Goal: Find specific page/section: Find specific page/section

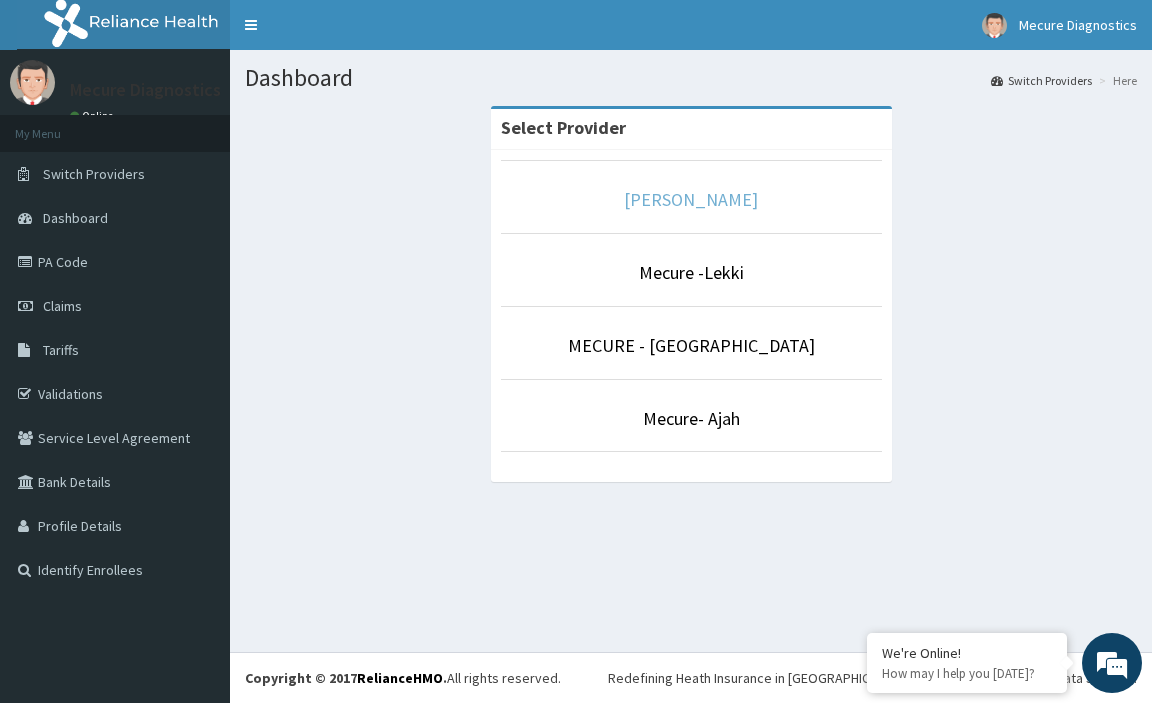
click at [681, 205] on link "[PERSON_NAME]" at bounding box center [691, 199] width 134 height 23
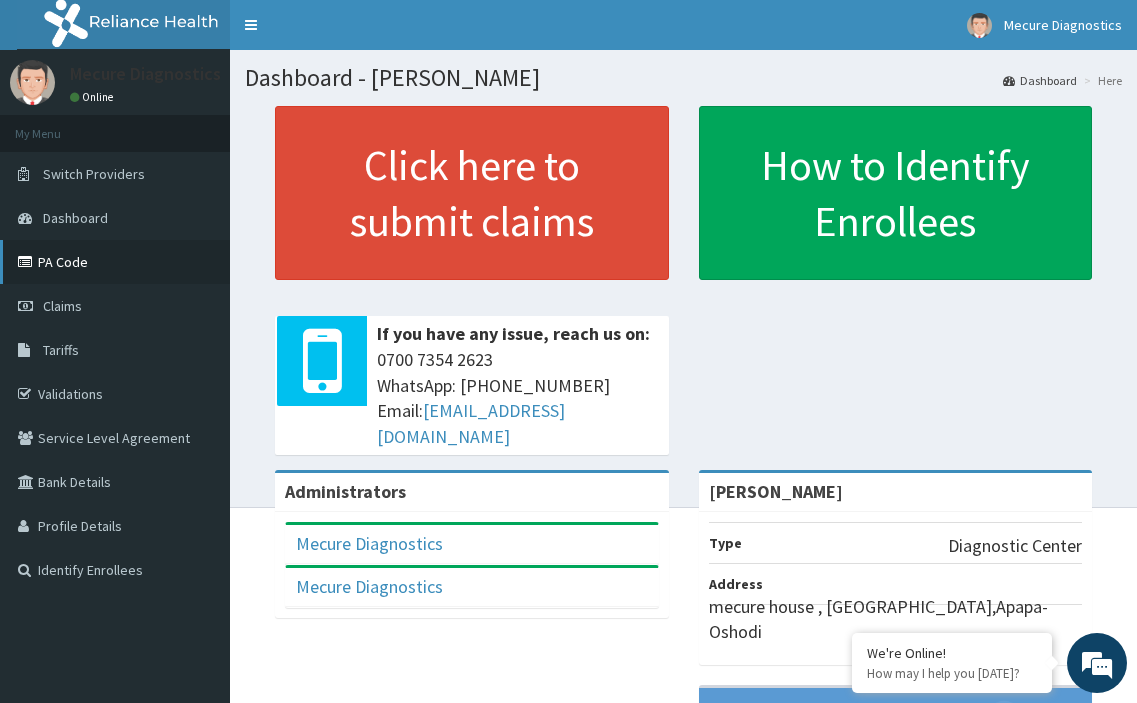
click at [80, 263] on link "PA Code" at bounding box center [115, 262] width 230 height 44
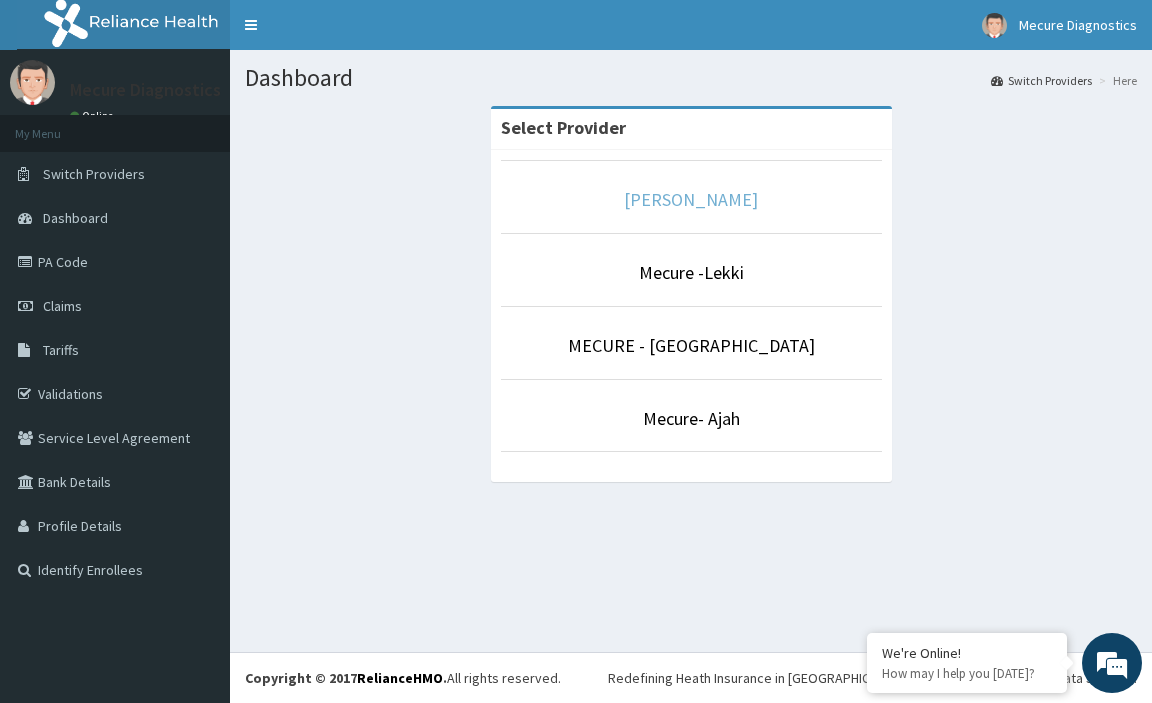
click at [646, 195] on link "[PERSON_NAME]" at bounding box center [691, 199] width 134 height 23
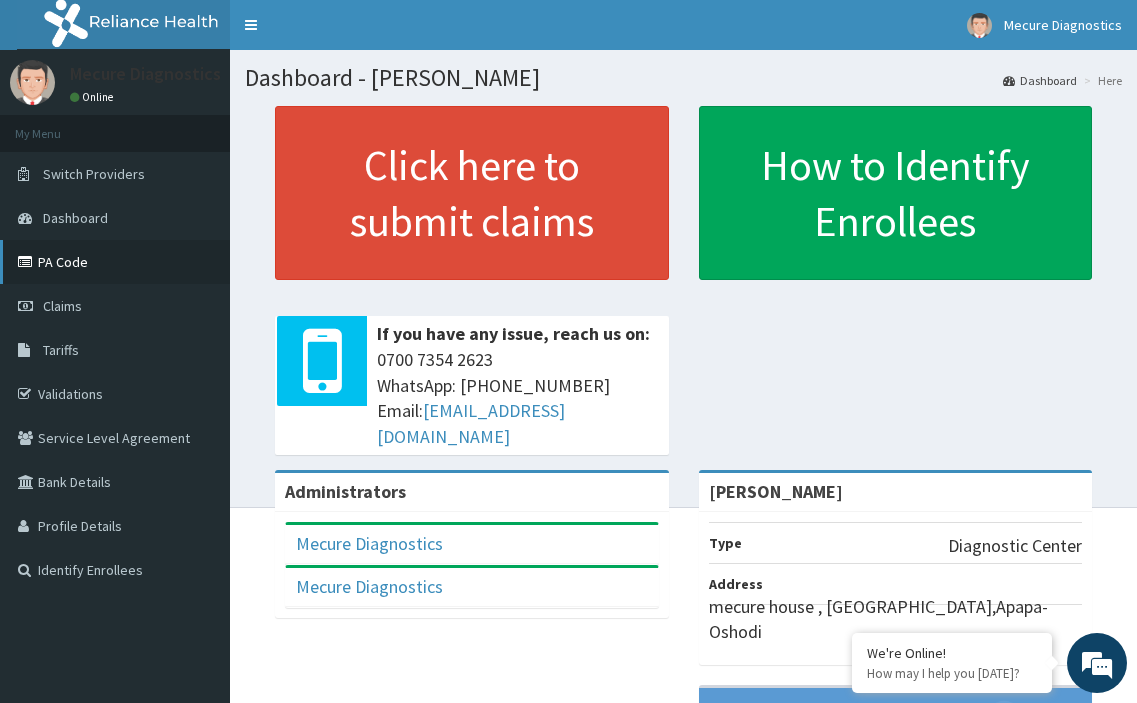
click at [73, 260] on link "PA Code" at bounding box center [115, 262] width 230 height 44
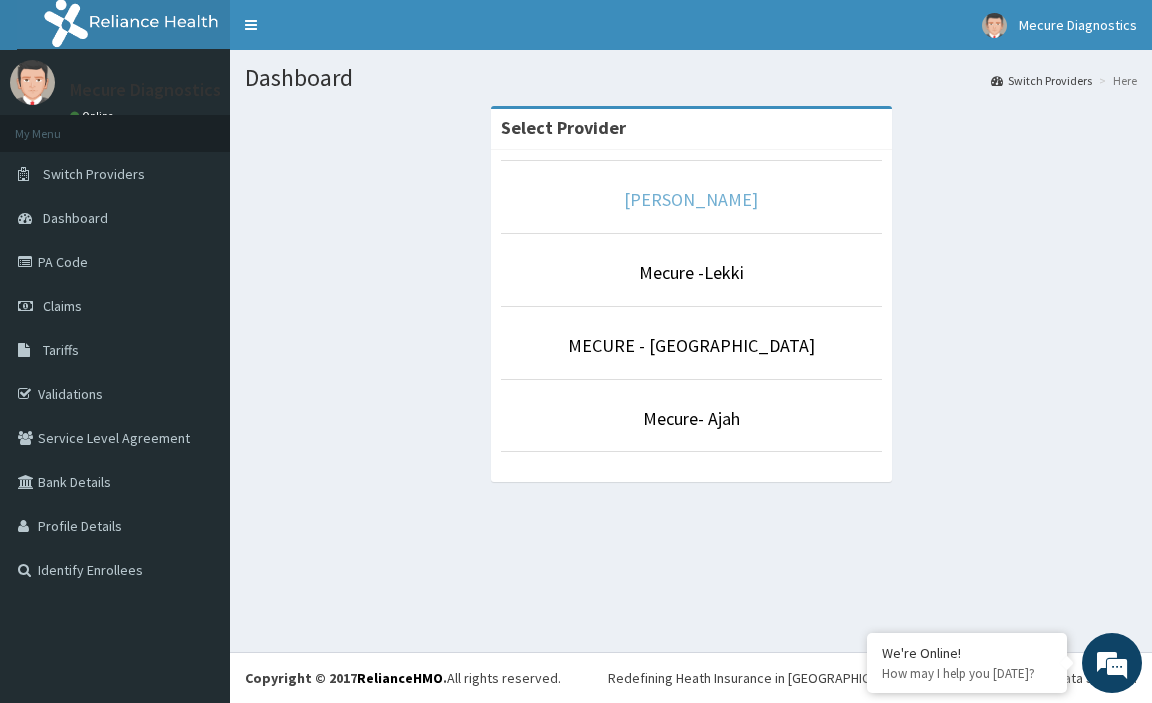
click at [717, 197] on link "[PERSON_NAME]" at bounding box center [691, 199] width 134 height 23
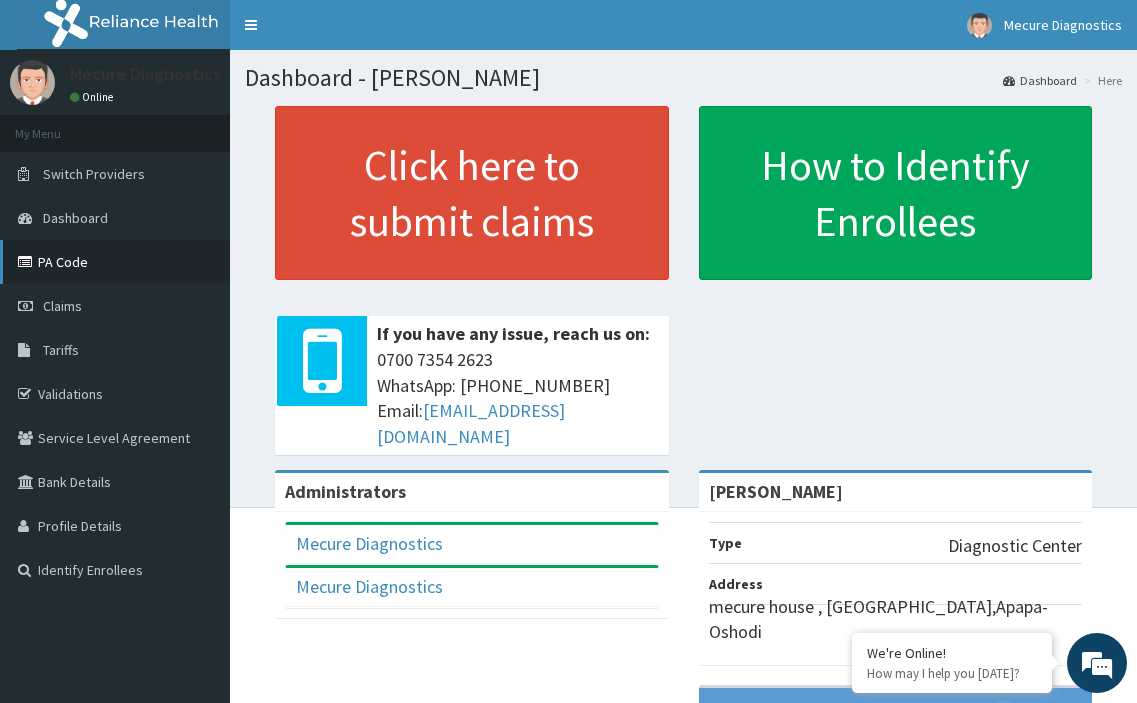
click at [79, 264] on link "PA Code" at bounding box center [115, 262] width 230 height 44
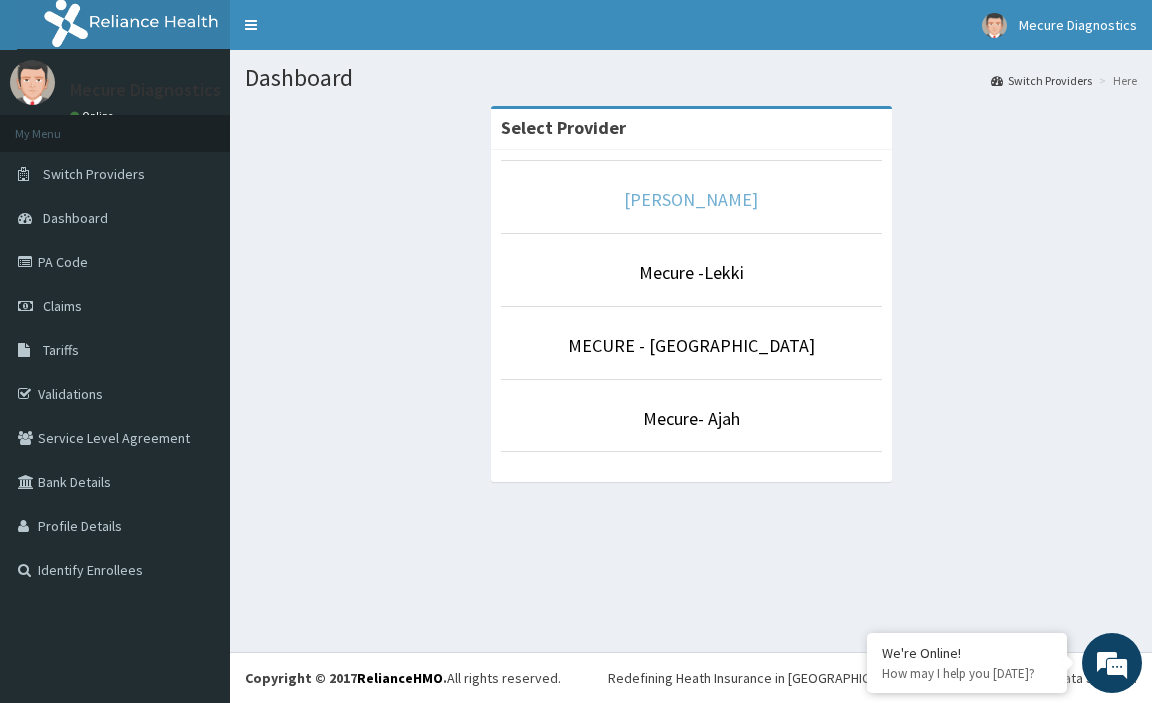
click at [719, 197] on link "[PERSON_NAME]" at bounding box center [691, 199] width 134 height 23
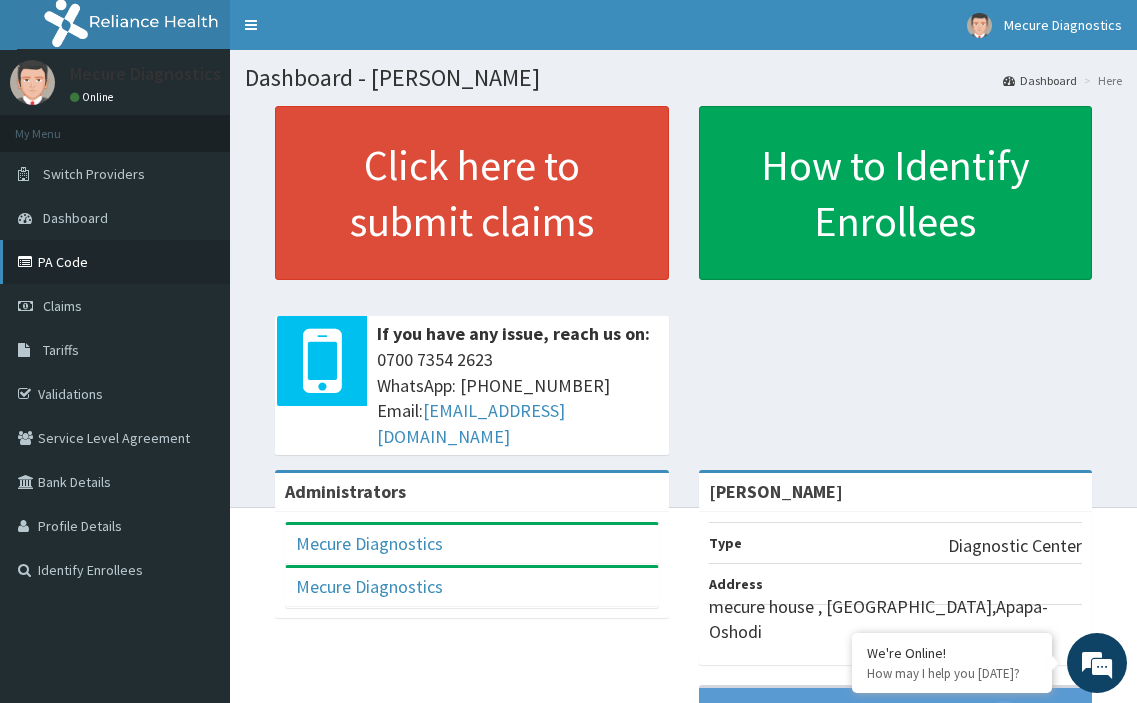
click at [107, 264] on link "PA Code" at bounding box center [115, 262] width 230 height 44
